Goal: Check status: Check status

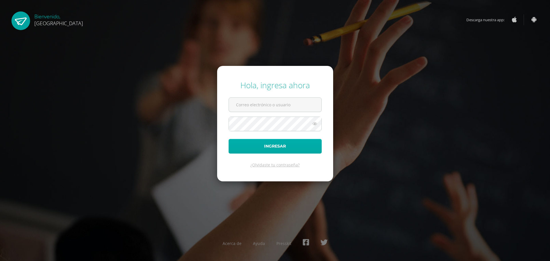
type input "100010"
click at [284, 147] on button "Ingresar" at bounding box center [275, 146] width 93 height 15
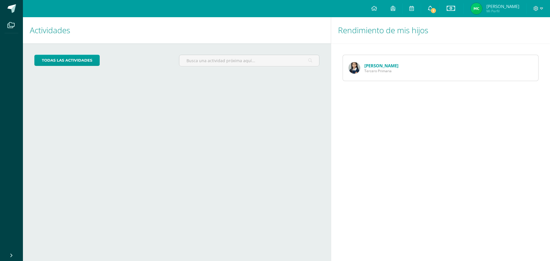
click at [437, 9] on span "1" at bounding box center [434, 10] width 6 height 6
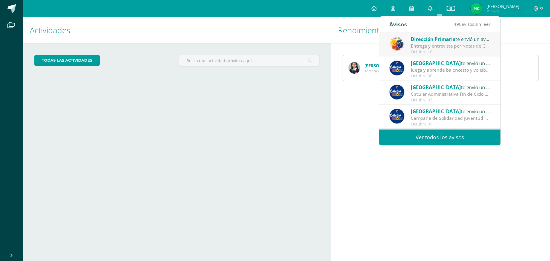
click at [450, 47] on div "Entrega y entrevista por Notas de Cuarta Unidad: Estimados Padres de Familia: R…" at bounding box center [451, 46] width 80 height 7
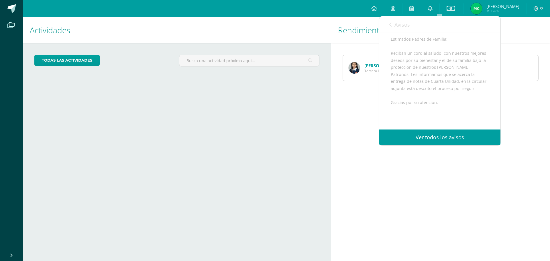
scroll to position [105, 0]
click at [419, 111] on span "Archivo Adjunto" at bounding box center [425, 111] width 39 height 11
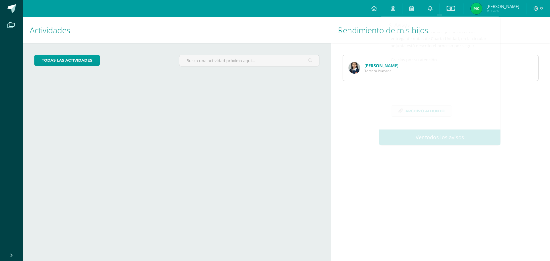
click at [291, 146] on div "Actividades Mis hijos todas las Actividades No tienes actividades Échale un vis…" at bounding box center [176, 139] width 311 height 244
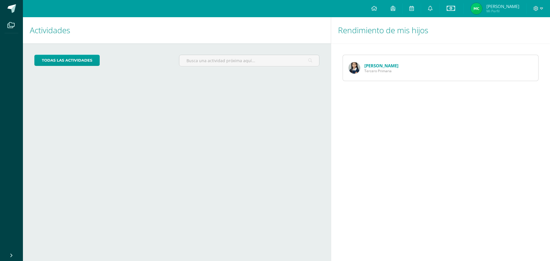
click at [372, 67] on link "[PERSON_NAME]" at bounding box center [382, 66] width 34 height 6
click at [372, 66] on link "[PERSON_NAME]" at bounding box center [382, 66] width 34 height 6
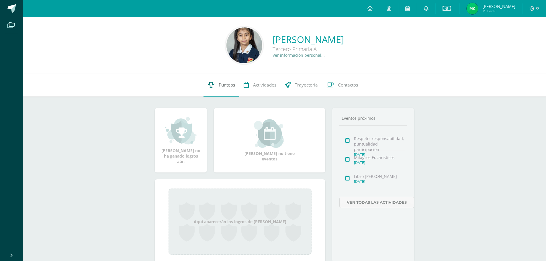
click at [225, 85] on span "Punteos" at bounding box center [227, 85] width 16 height 6
click at [258, 85] on span "Actividades" at bounding box center [264, 85] width 23 height 6
click at [299, 83] on span "Trayectoria" at bounding box center [306, 85] width 23 height 6
